Goal: Navigation & Orientation: Understand site structure

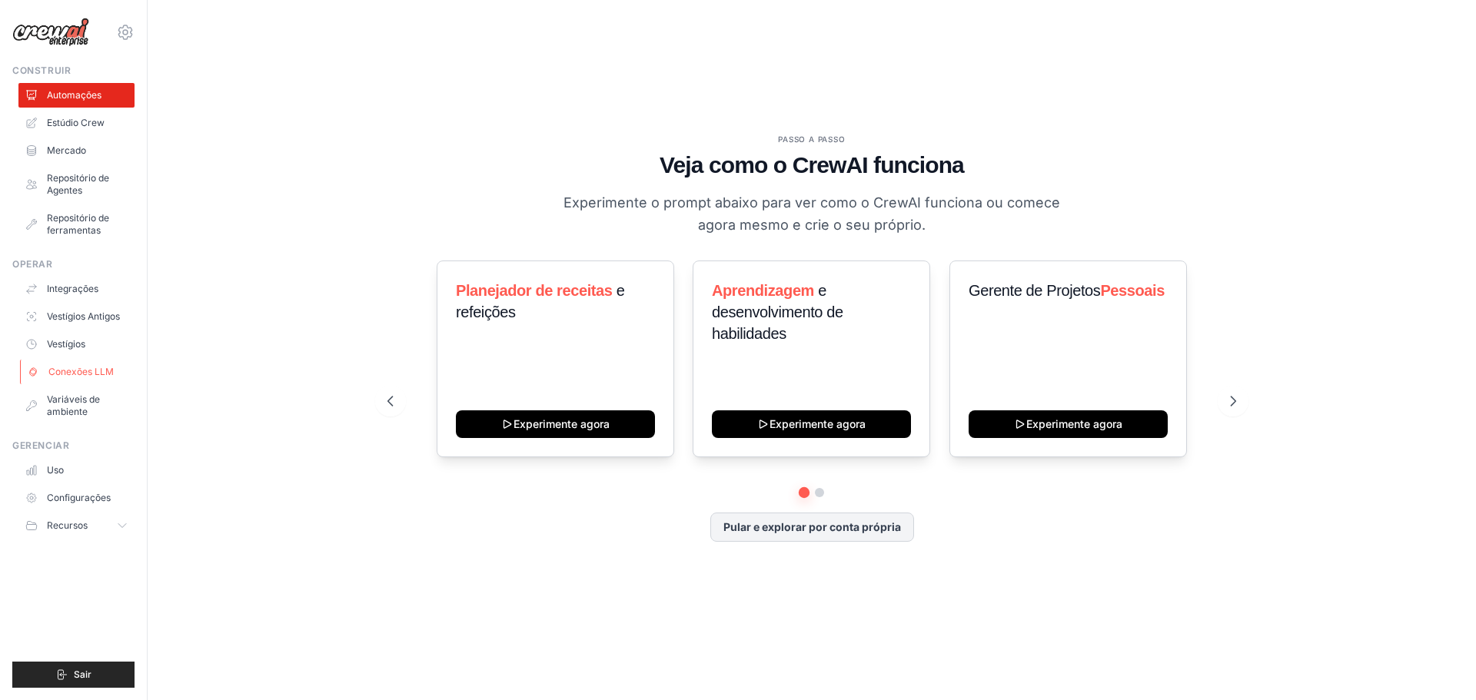
click at [88, 371] on font "Conexões LLM" at bounding box center [80, 372] width 65 height 12
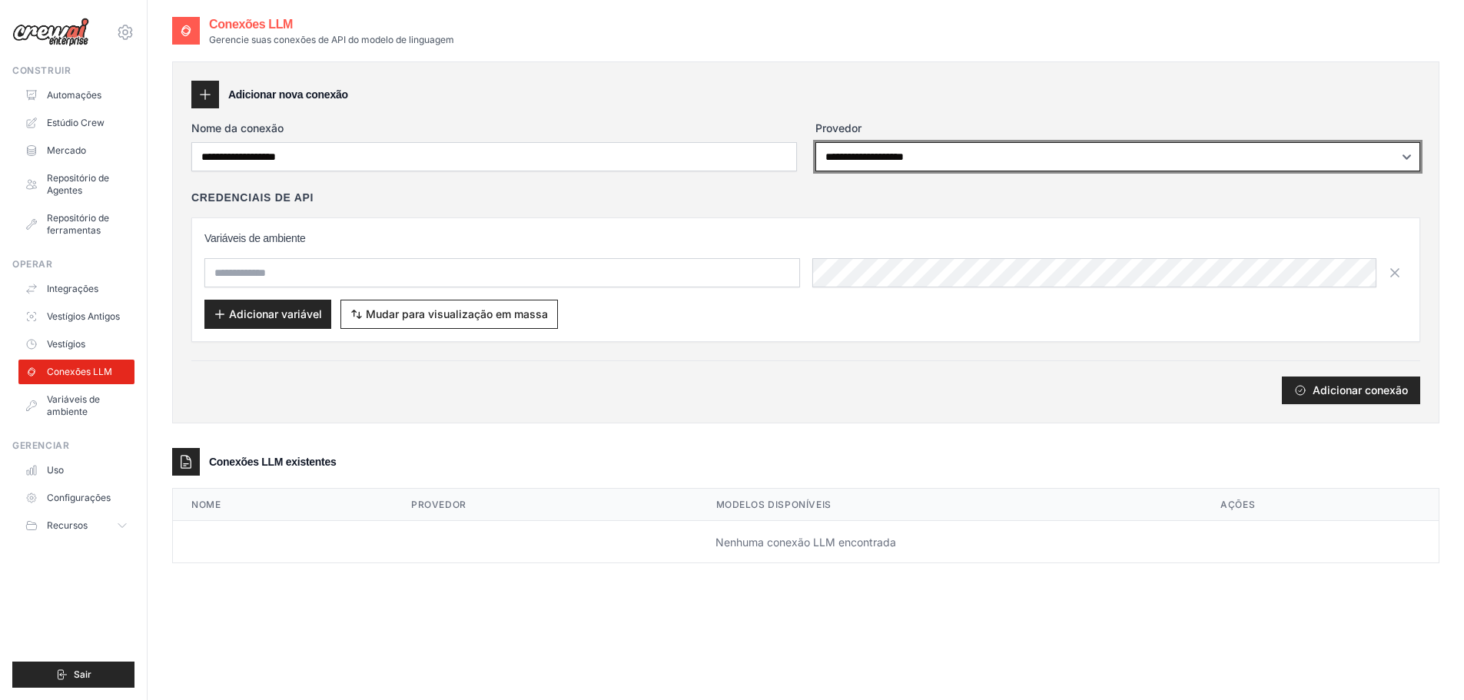
click at [896, 151] on select "**********" at bounding box center [1119, 156] width 606 height 29
click at [911, 163] on select "**********" at bounding box center [1119, 156] width 606 height 29
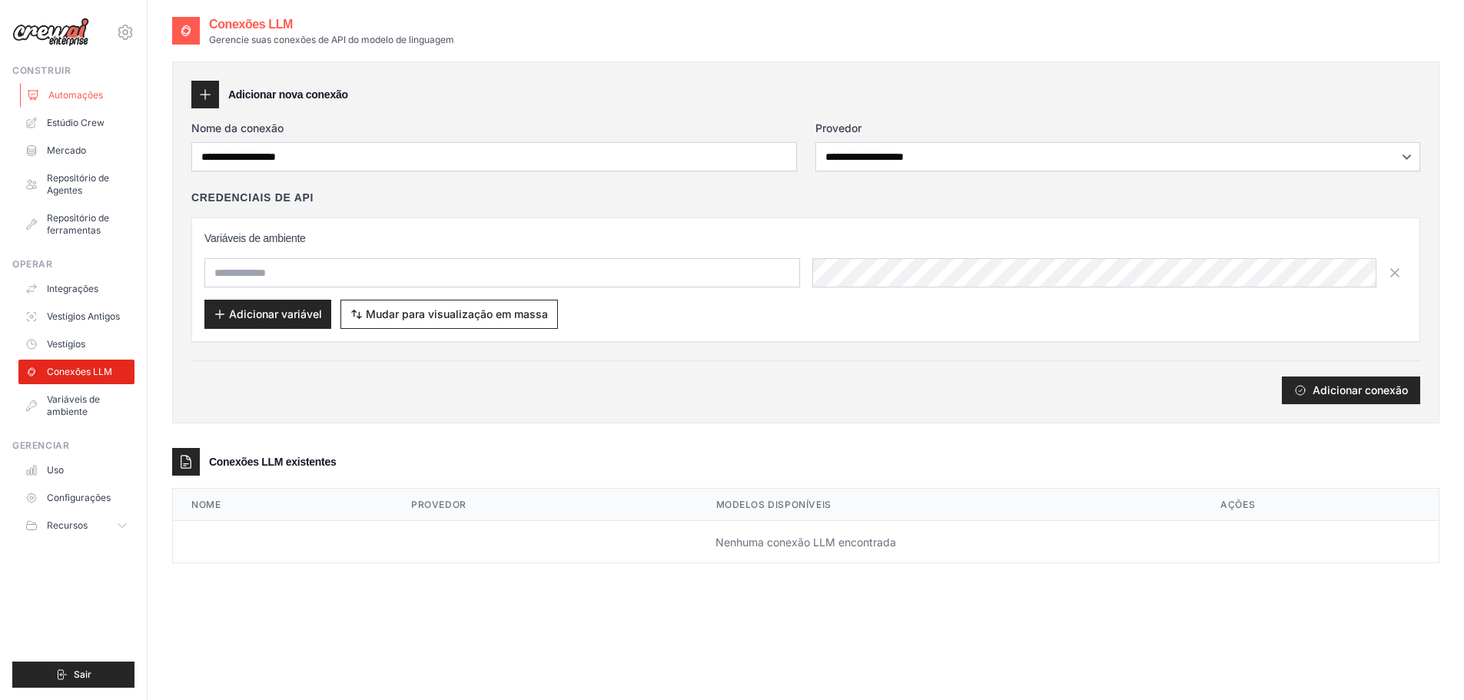
click at [83, 96] on font "Automações" at bounding box center [75, 95] width 55 height 12
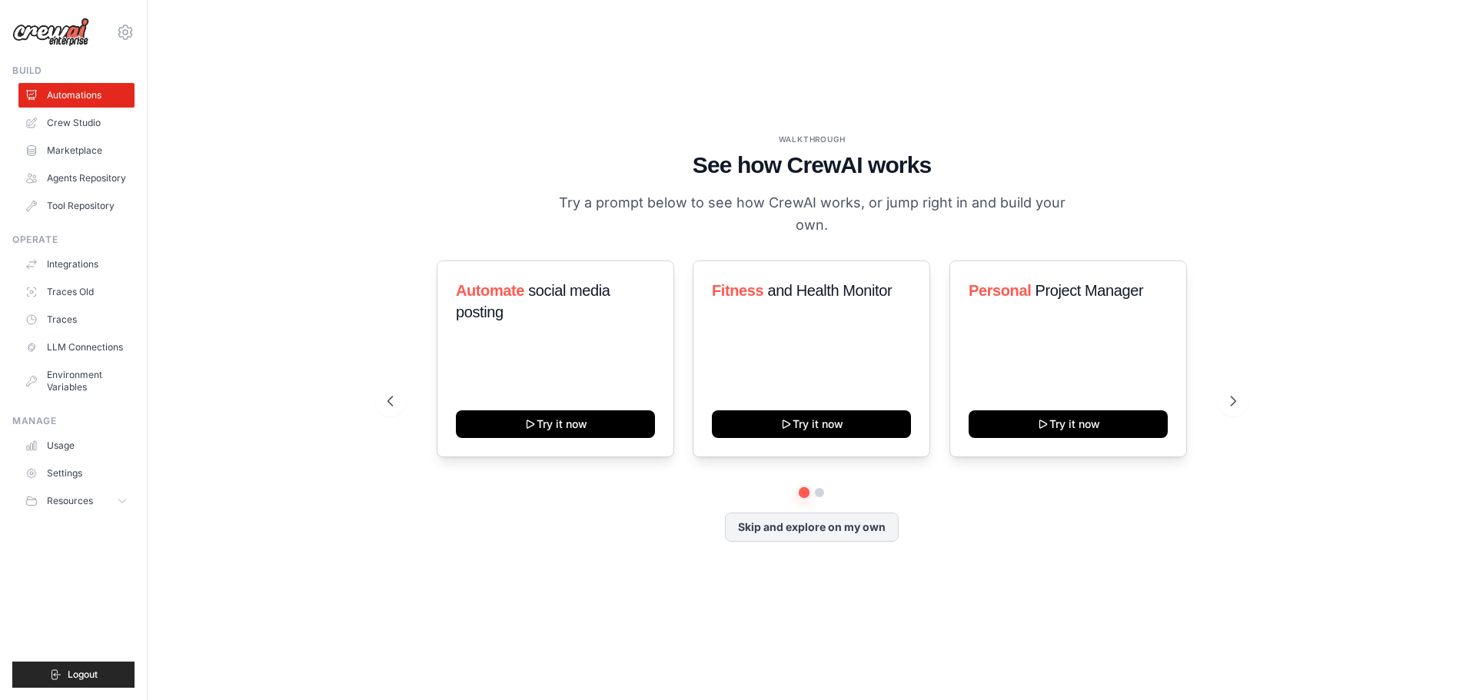
click at [135, 32] on div "[EMAIL_ADDRESS][DOMAIN_NAME] Settings Build Automations Resources Blog" at bounding box center [74, 350] width 148 height 700
click at [128, 32] on icon at bounding box center [125, 32] width 18 height 18
click at [321, 35] on div "WALKTHROUGH See how [PERSON_NAME] works Try a prompt below to see how [PERSON_N…" at bounding box center [811, 350] width 1279 height 670
click at [92, 148] on link "Marketplace" at bounding box center [78, 150] width 116 height 25
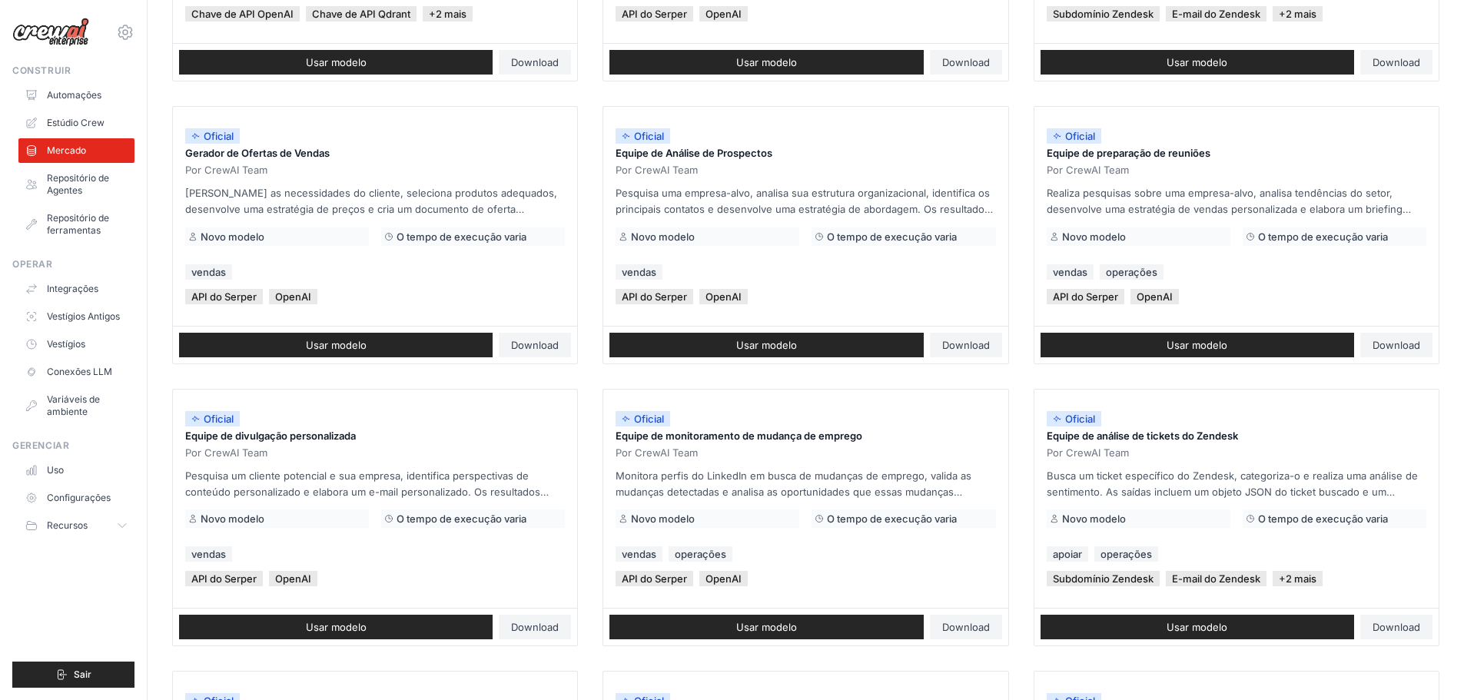
scroll to position [724, 0]
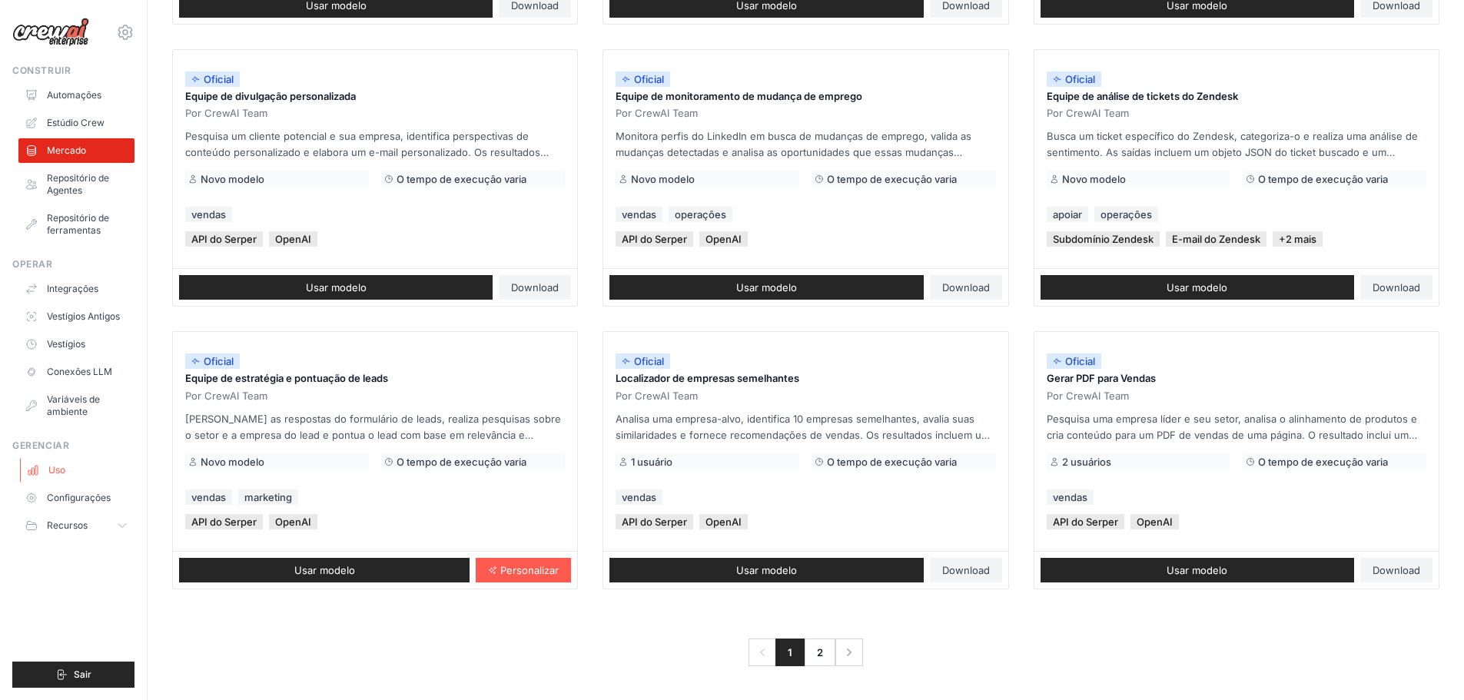
click at [93, 480] on link "Uso" at bounding box center [78, 470] width 116 height 25
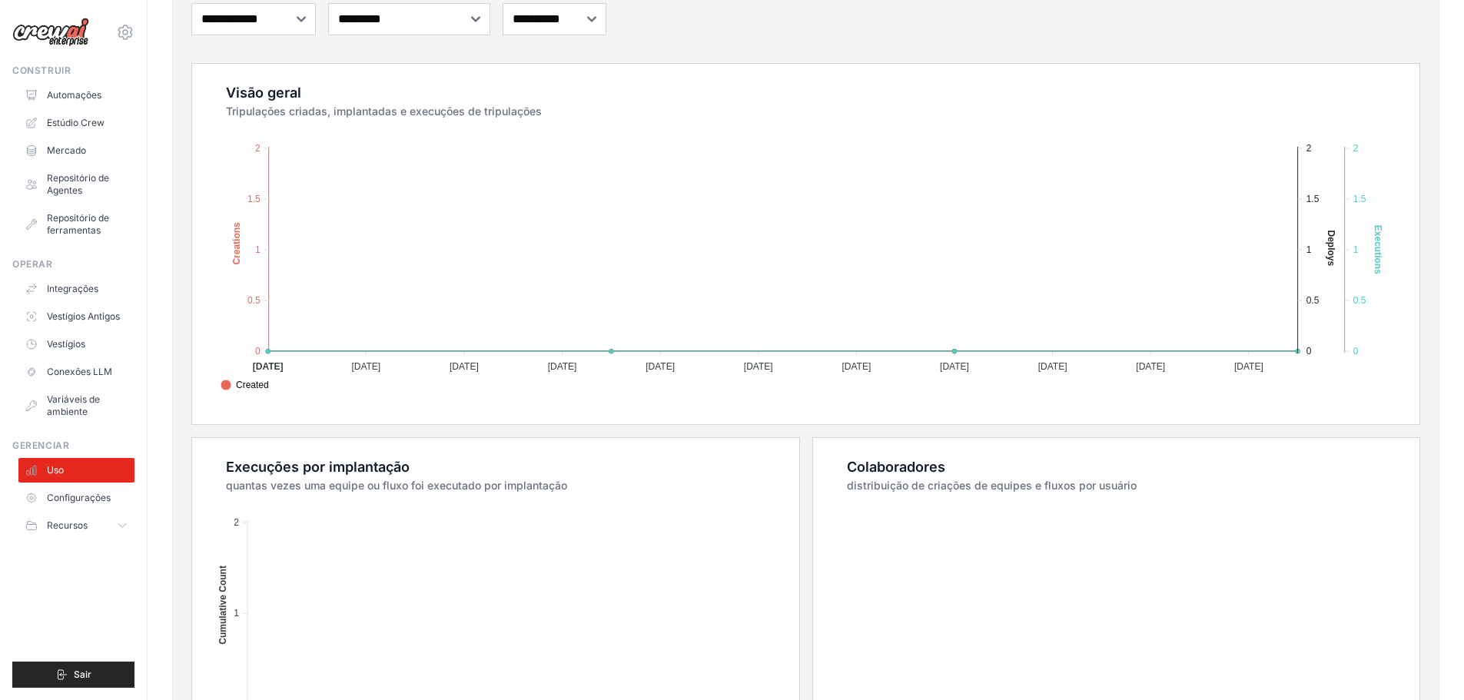
scroll to position [231, 0]
